Goal: Information Seeking & Learning: Learn about a topic

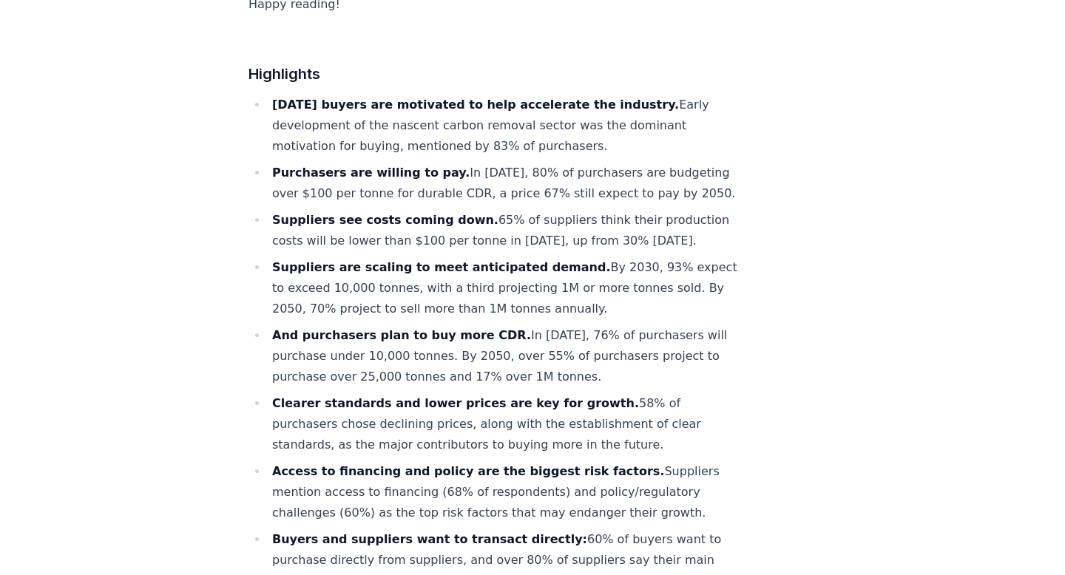
scroll to position [821, 0]
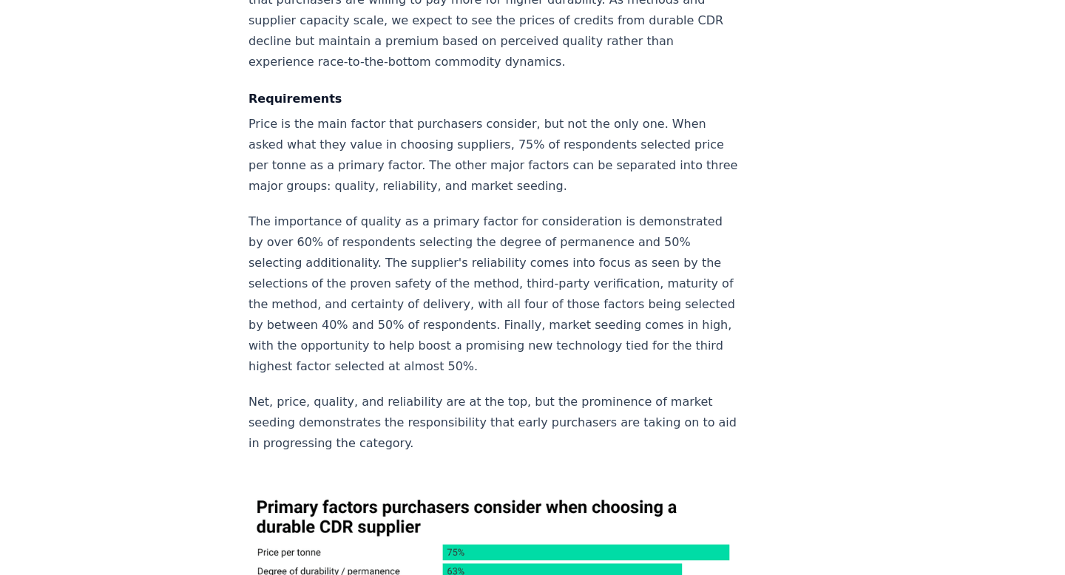
scroll to position [2951, 0]
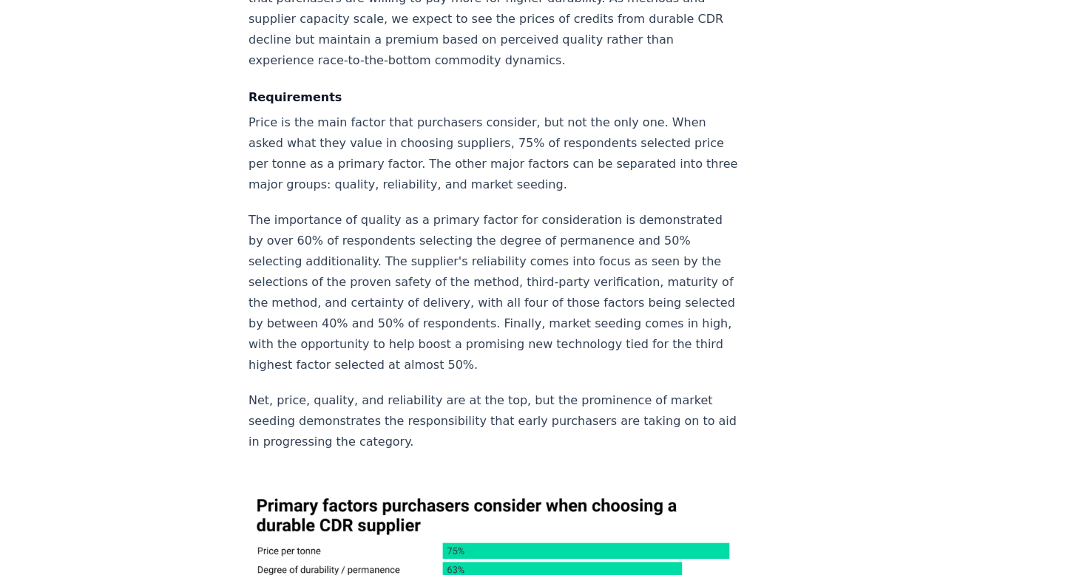
click at [297, 231] on p "The importance of quality as a primary factor for consideration is demonstrated…" at bounding box center [494, 293] width 490 height 166
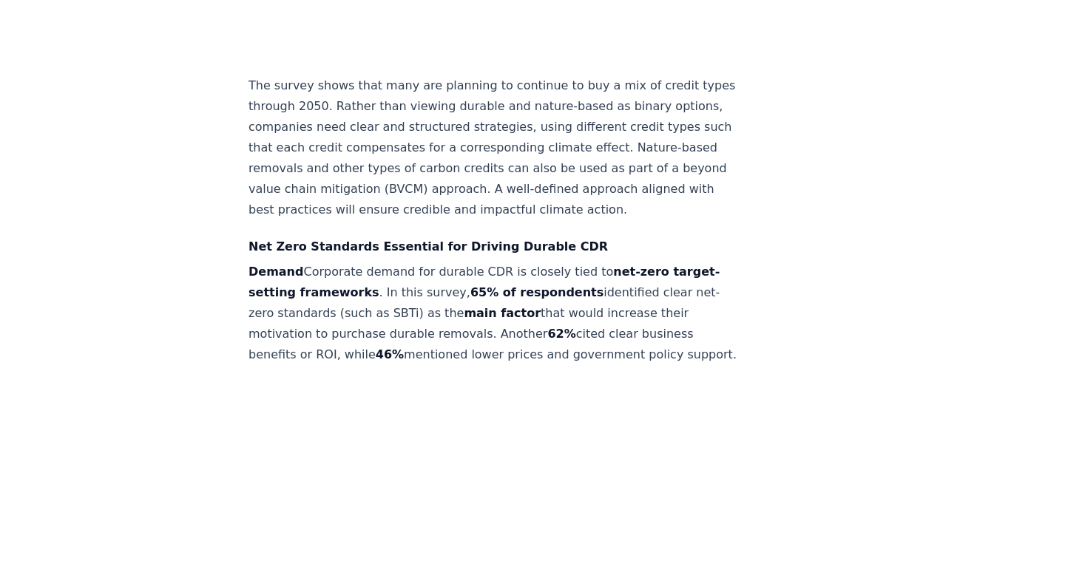
scroll to position [3064, 0]
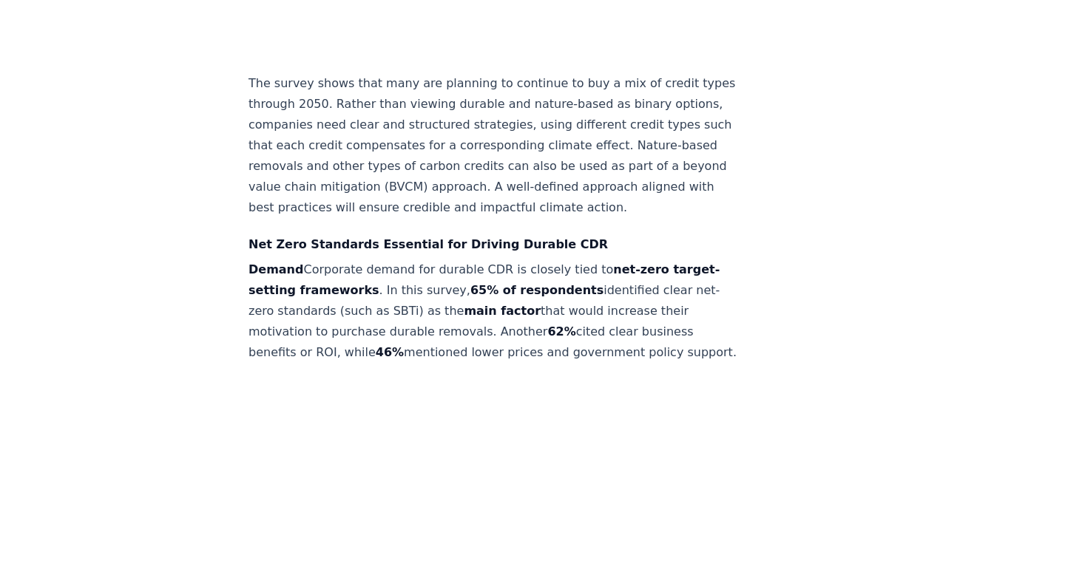
click at [305, 260] on p "Demand Corporate demand for durable CDR is closely tied to net-zero target-sett…" at bounding box center [494, 312] width 490 height 104
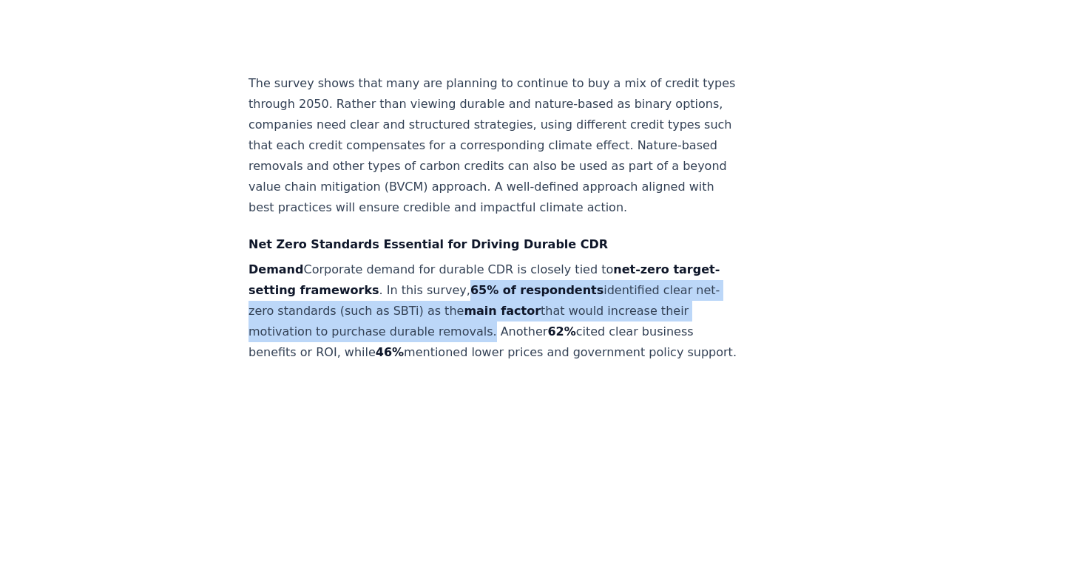
drag, startPoint x: 398, startPoint y: 163, endPoint x: 296, endPoint y: 206, distance: 110.4
click at [296, 260] on p "Demand Corporate demand for durable CDR is closely tied to net-zero target-sett…" at bounding box center [494, 312] width 490 height 104
copy p "65% of respondents identified clear net-zero standards (such as SBTi) as the ma…"
click at [296, 260] on p "Demand Corporate demand for durable CDR is closely tied to net-zero target-sett…" at bounding box center [494, 312] width 490 height 104
